Goal: Transaction & Acquisition: Purchase product/service

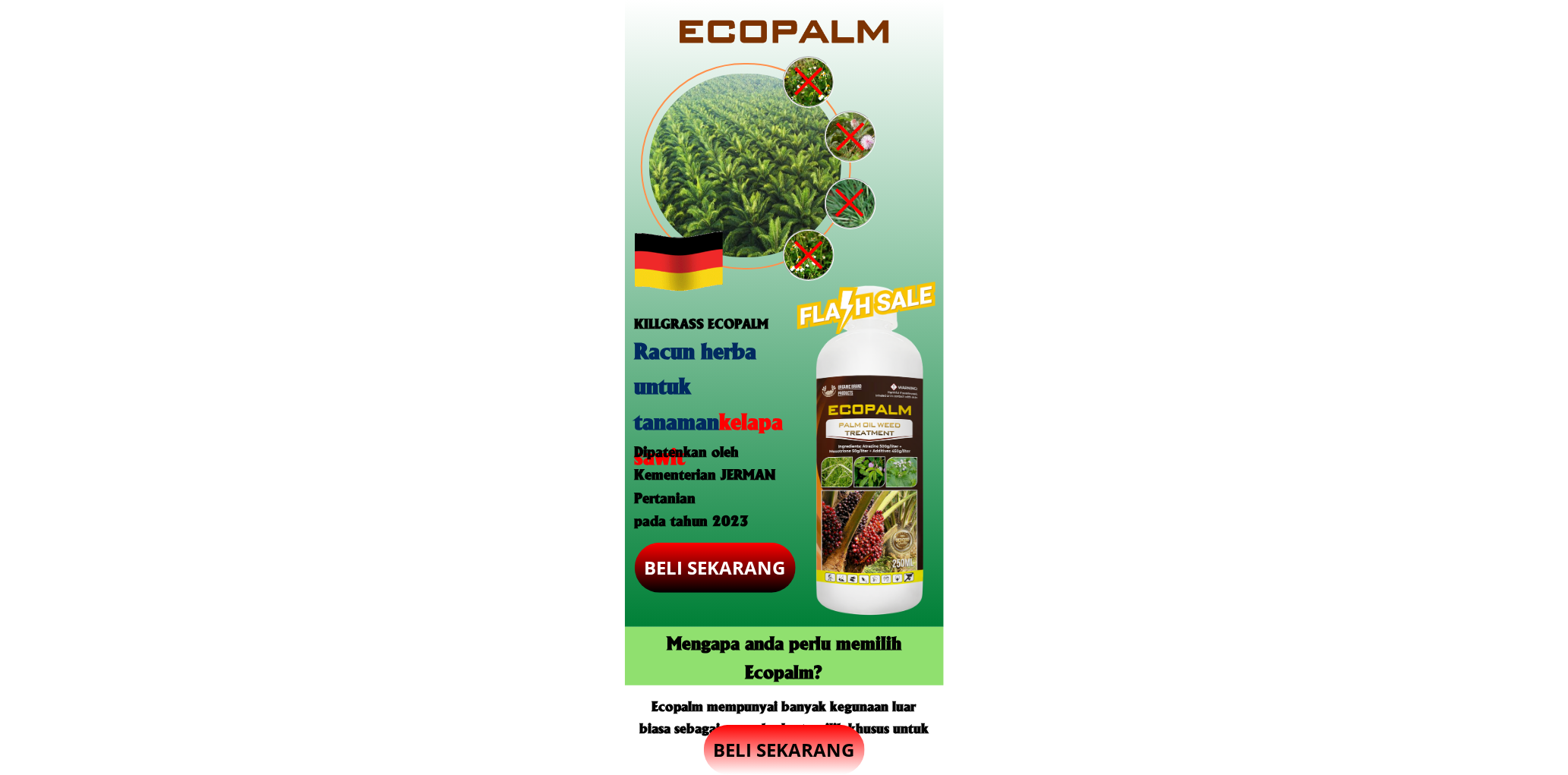
click at [788, 749] on p "BELI SEKARANG" at bounding box center [784, 750] width 161 height 50
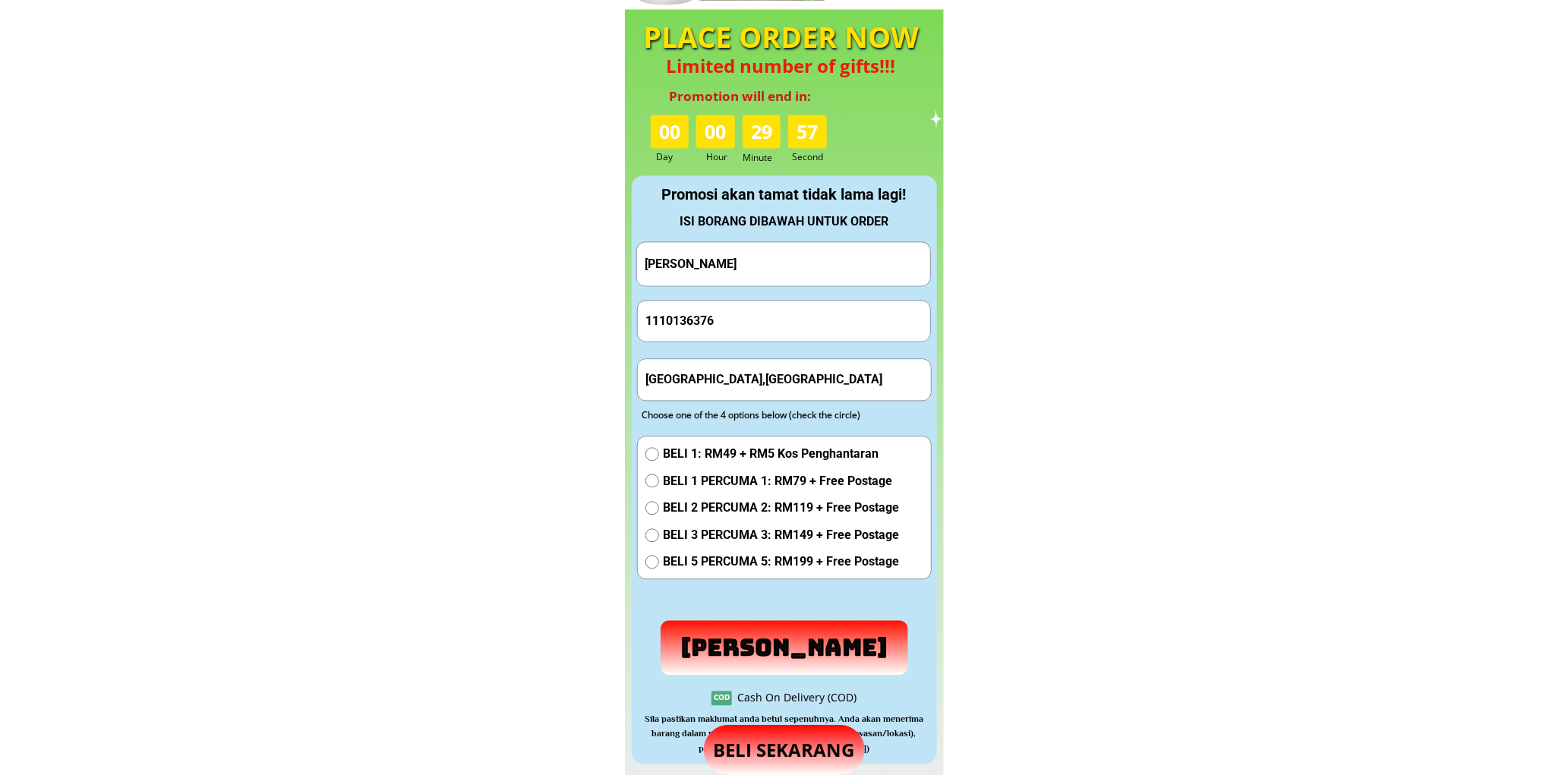
scroll to position [1418, 0]
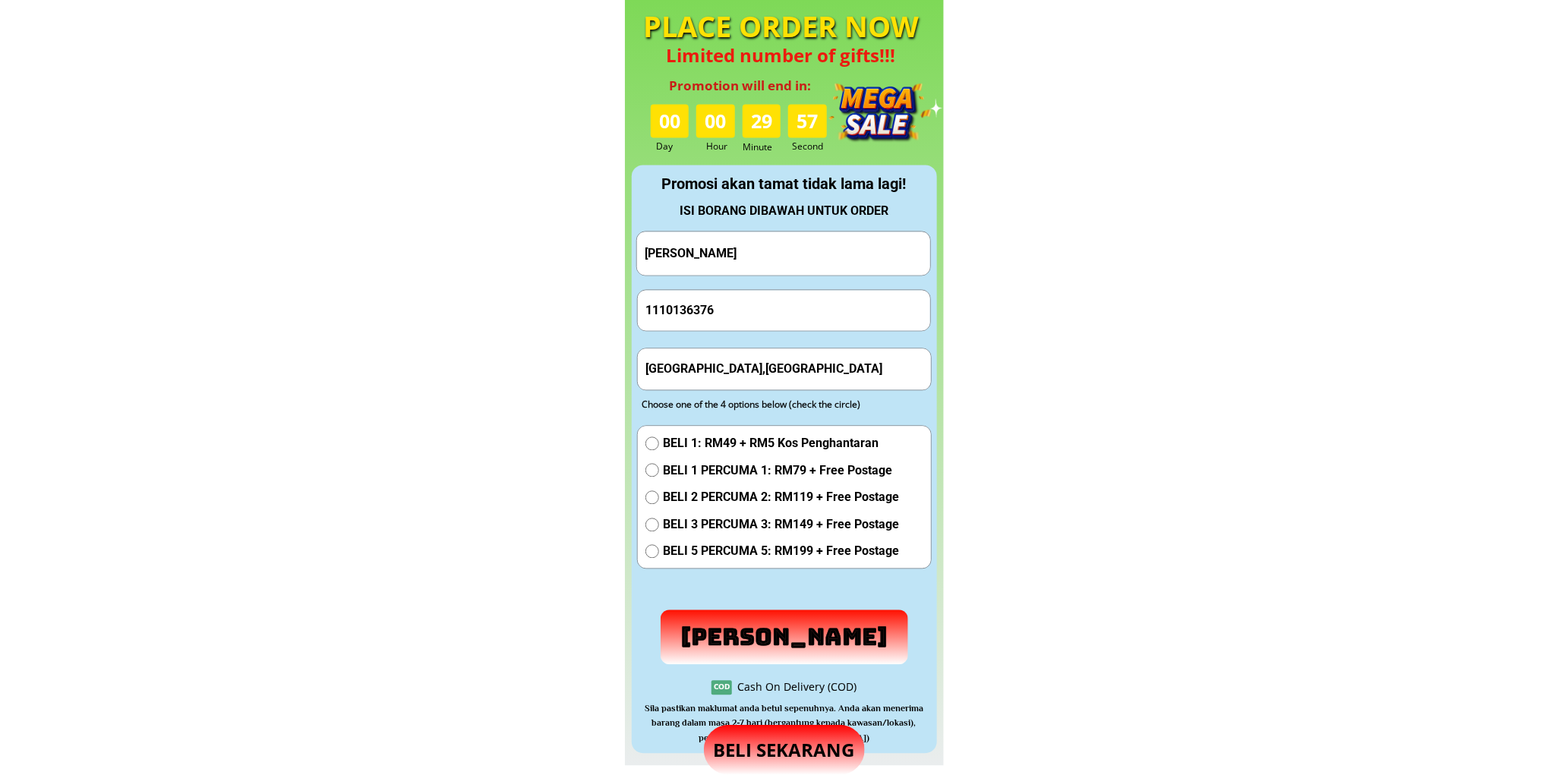
click at [749, 312] on input "1110136376" at bounding box center [784, 310] width 285 height 40
paste input "0128435302"
type input "0128435302"
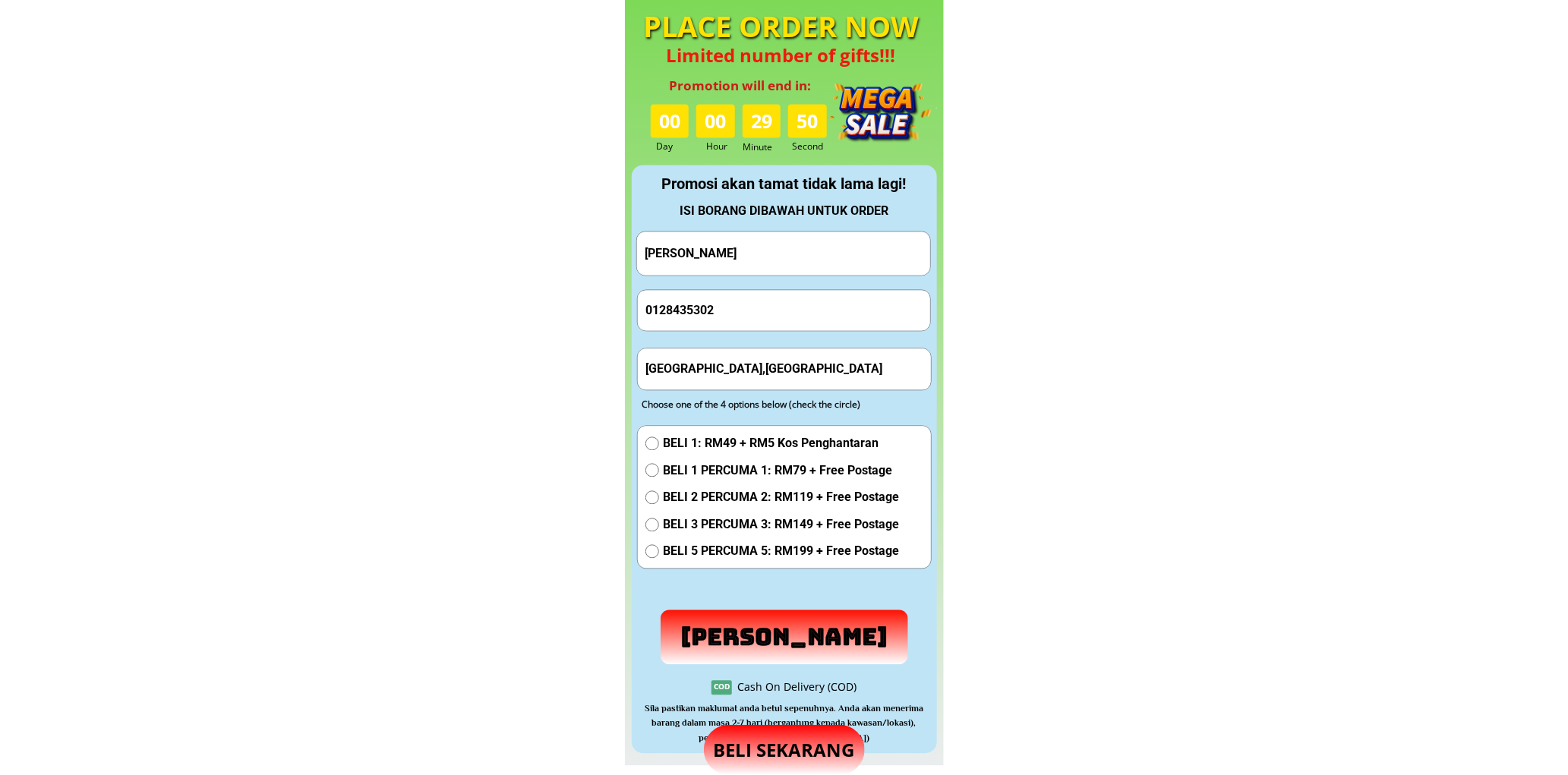
click at [726, 377] on input "[GEOGRAPHIC_DATA],[GEOGRAPHIC_DATA]" at bounding box center [784, 368] width 285 height 40
paste input "kg tampi kapor semporna sabah 91308"
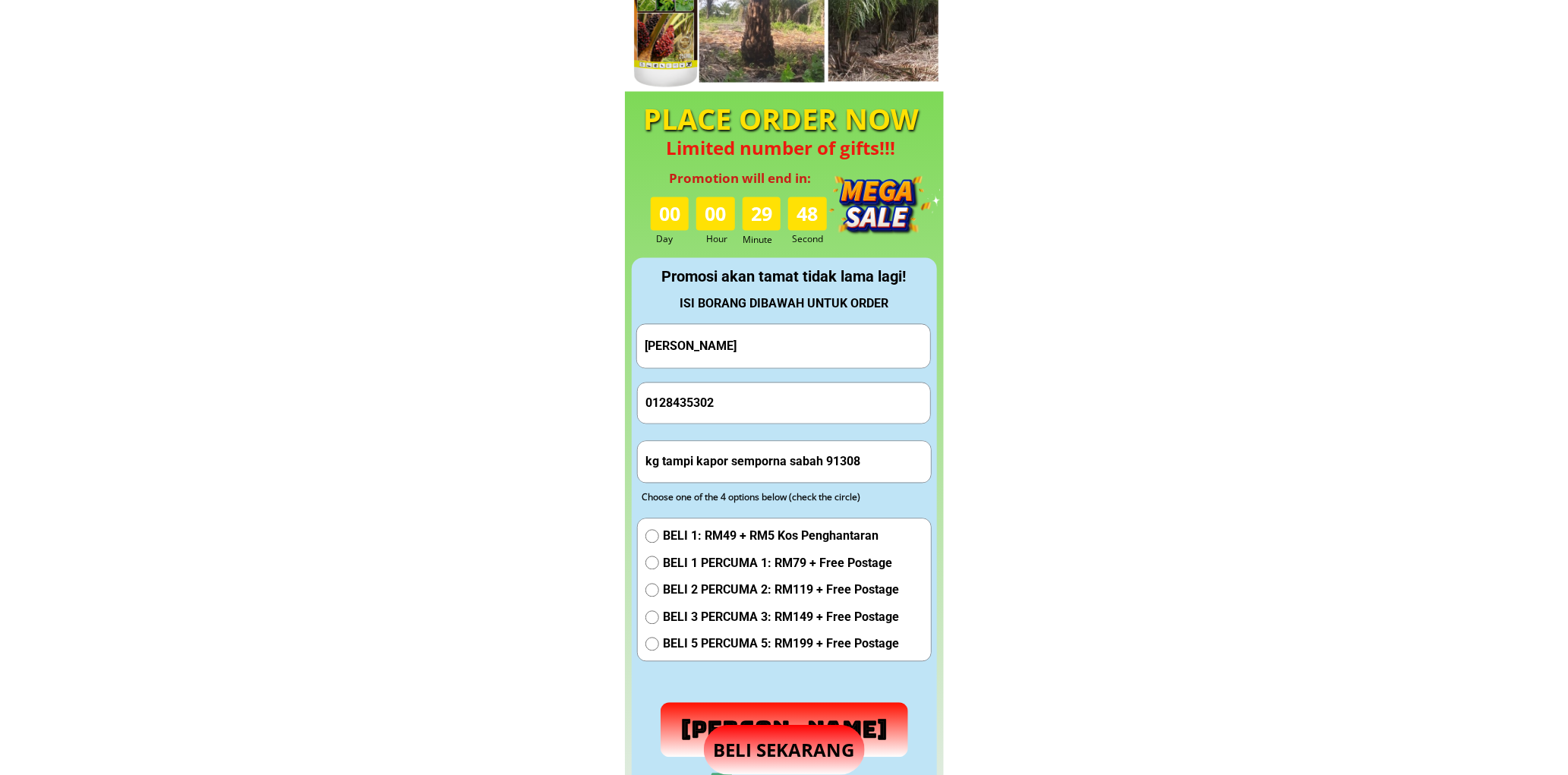
scroll to position [1219, 0]
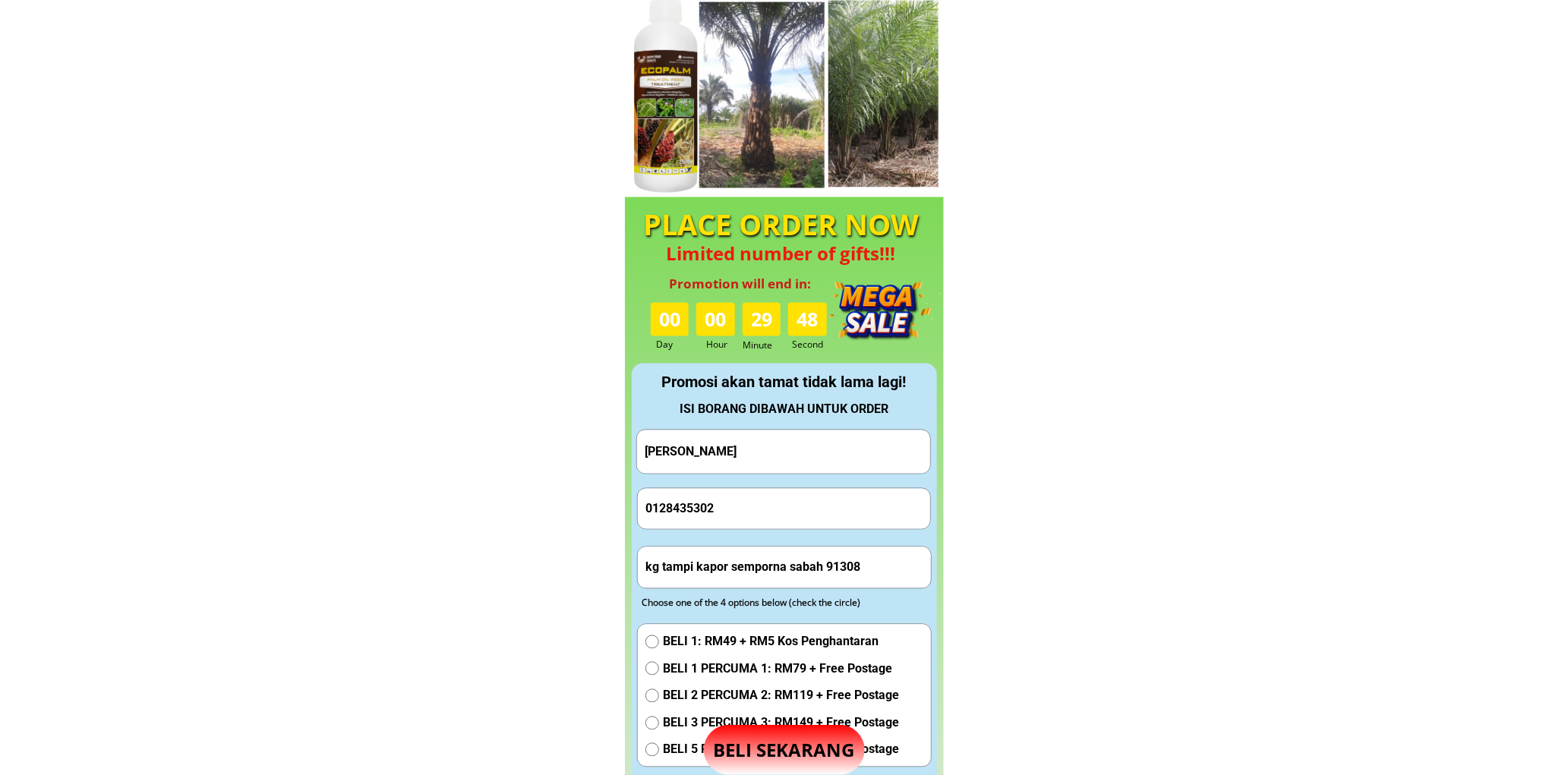
type input "kg tampi kapor semporna sabah 91308"
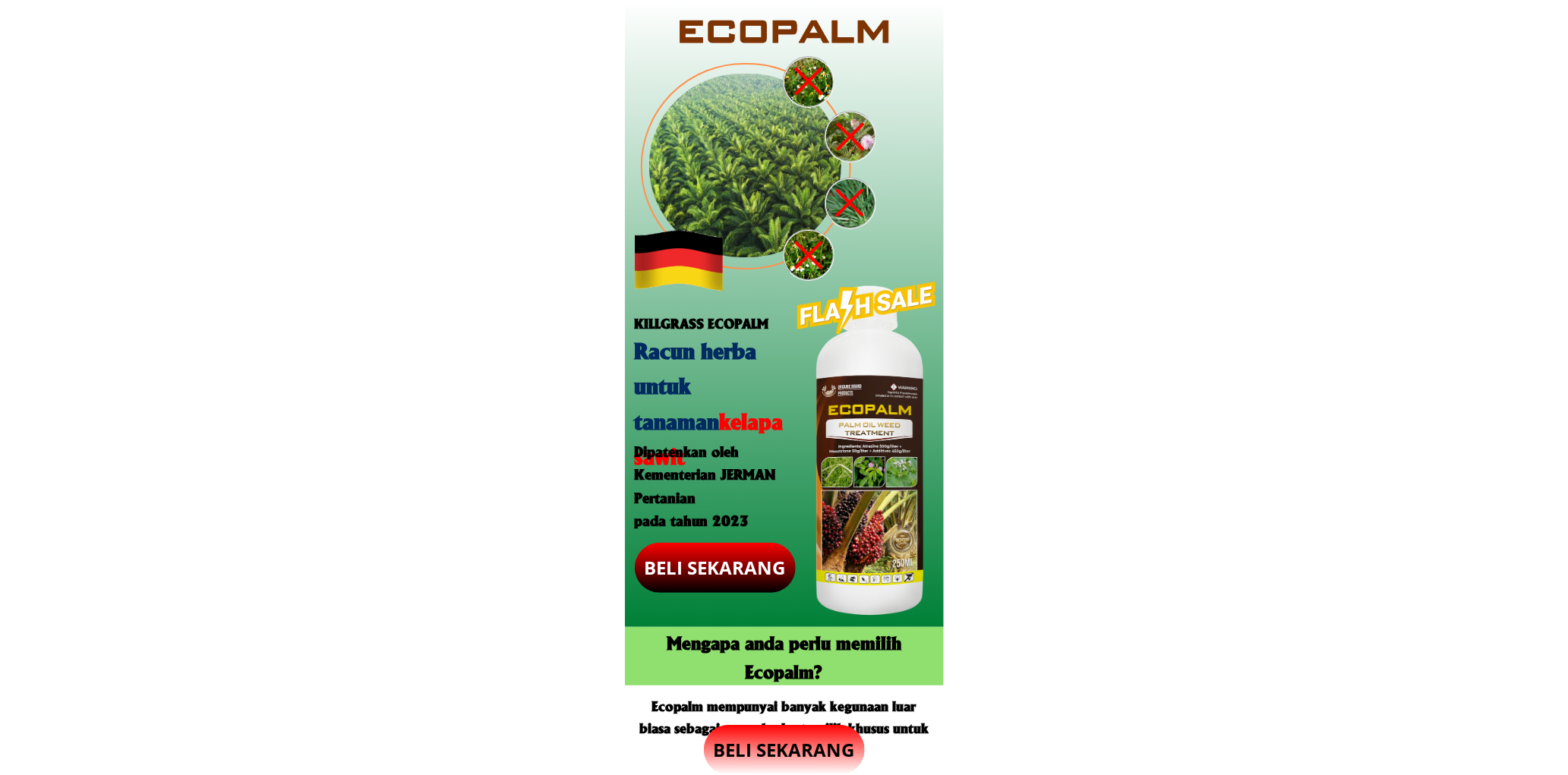
click at [720, 562] on p "BELI SEKARANG" at bounding box center [715, 568] width 161 height 50
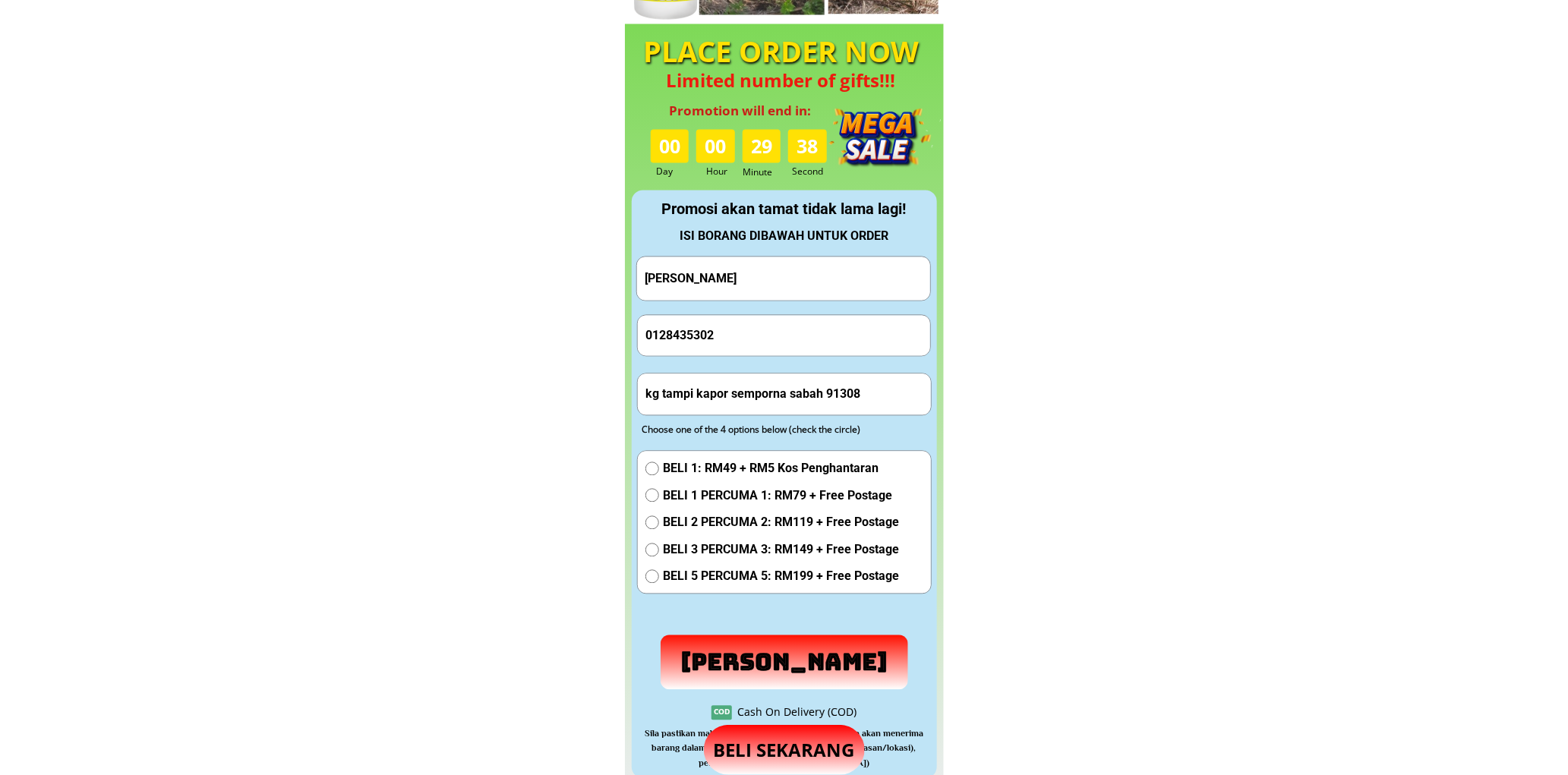
scroll to position [1418, 0]
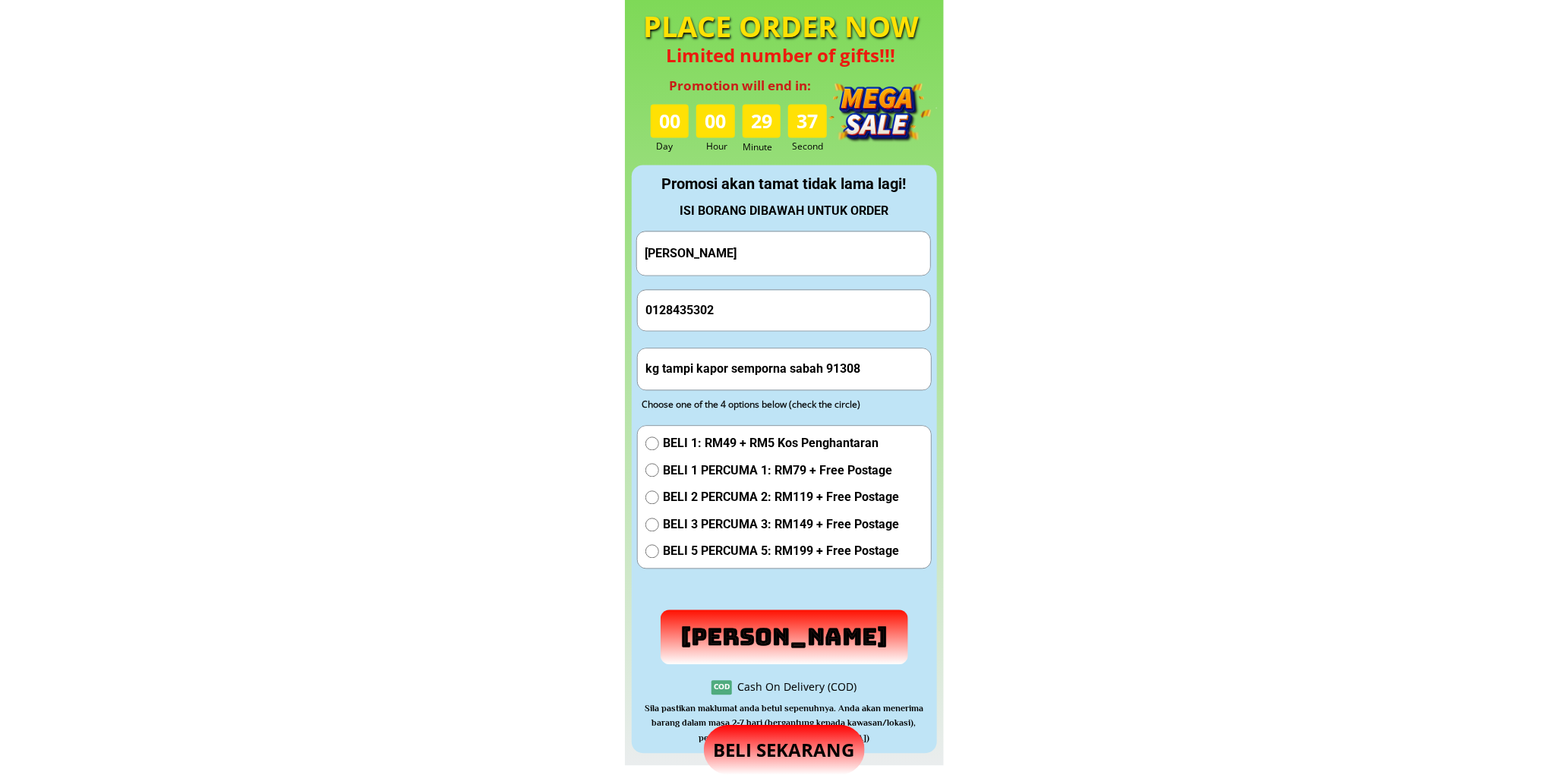
click at [813, 261] on input "[PERSON_NAME]" at bounding box center [784, 253] width 285 height 43
paste input "[PERSON_NAME]"
type input "[PERSON_NAME]"
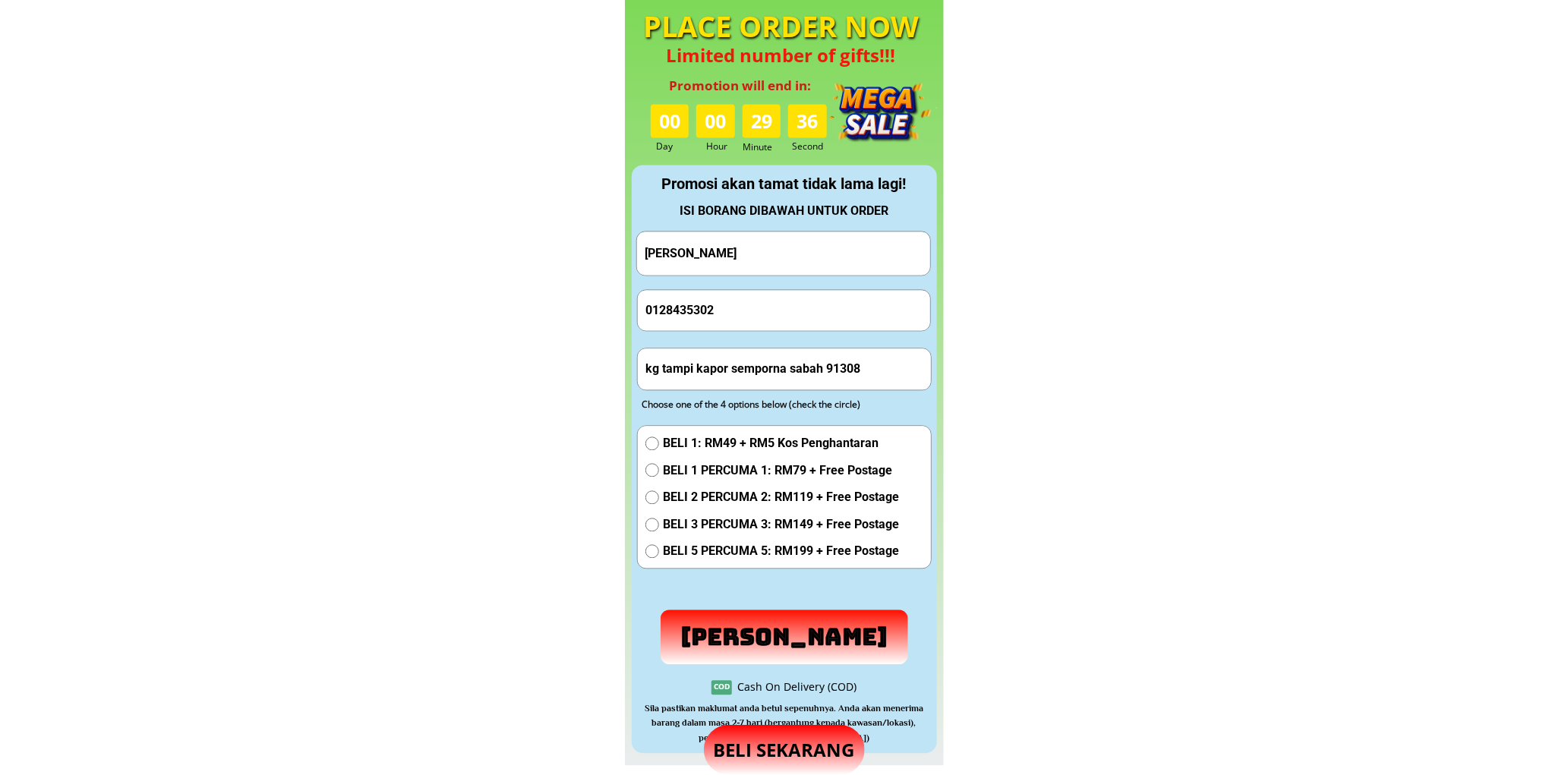
click at [707, 468] on span "BELI 1 PERCUMA 1: RM79 + Free Postage" at bounding box center [780, 470] width 236 height 19
radio input "true"
click at [779, 611] on p "[PERSON_NAME]" at bounding box center [785, 636] width 249 height 55
